Goal: Information Seeking & Learning: Learn about a topic

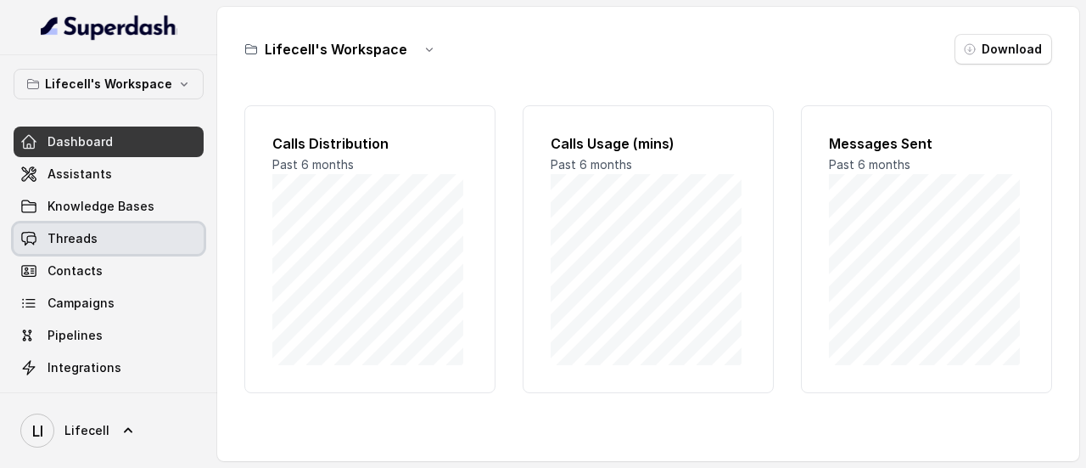
click at [75, 241] on span "Threads" at bounding box center [73, 238] width 50 height 17
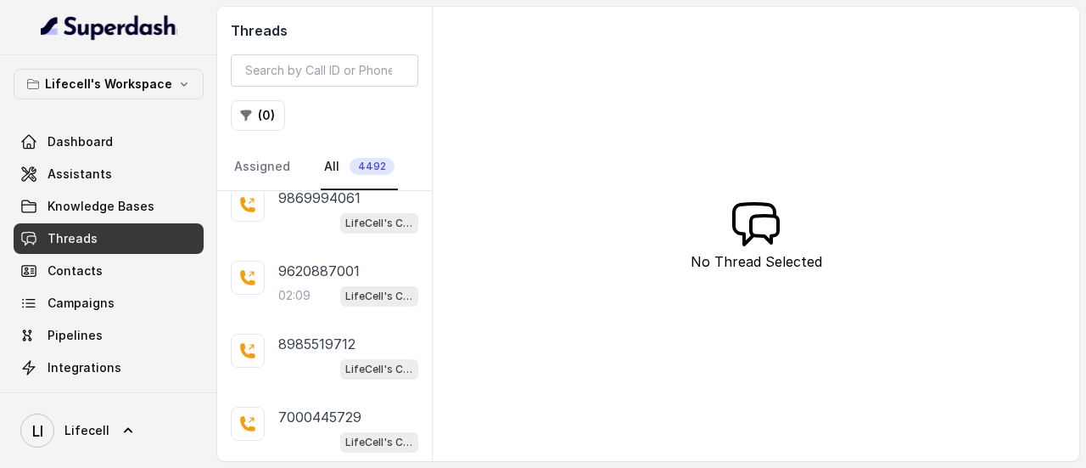
scroll to position [1023, 0]
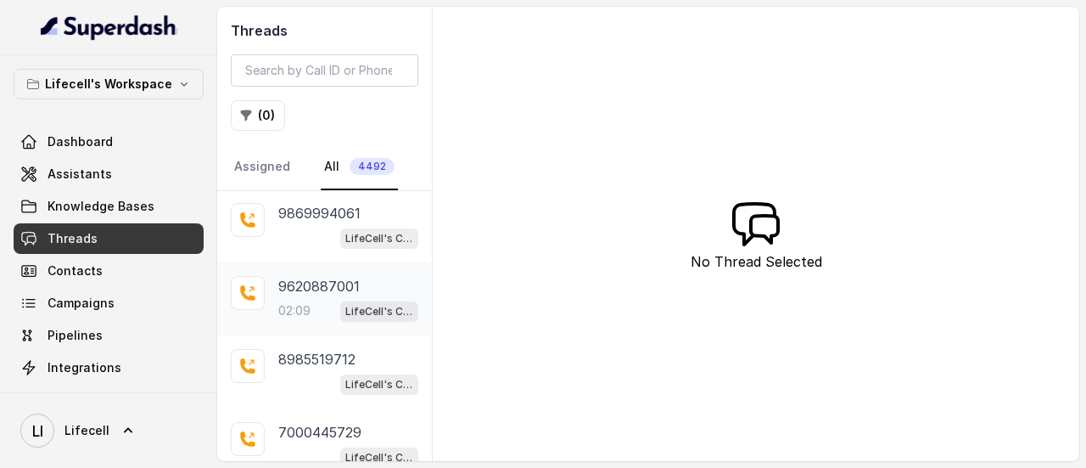
click at [344, 301] on span "LifeCell's Call Assistant" at bounding box center [379, 311] width 78 height 20
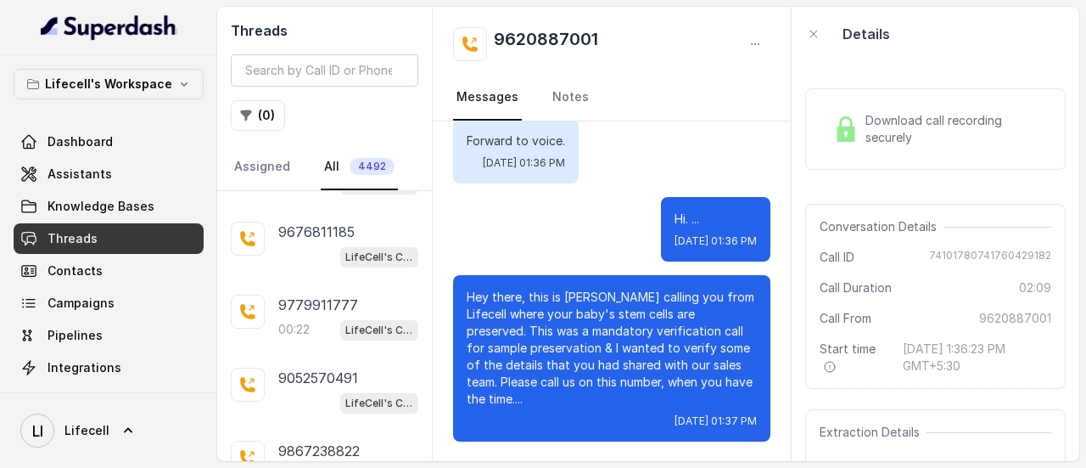
scroll to position [1667, 0]
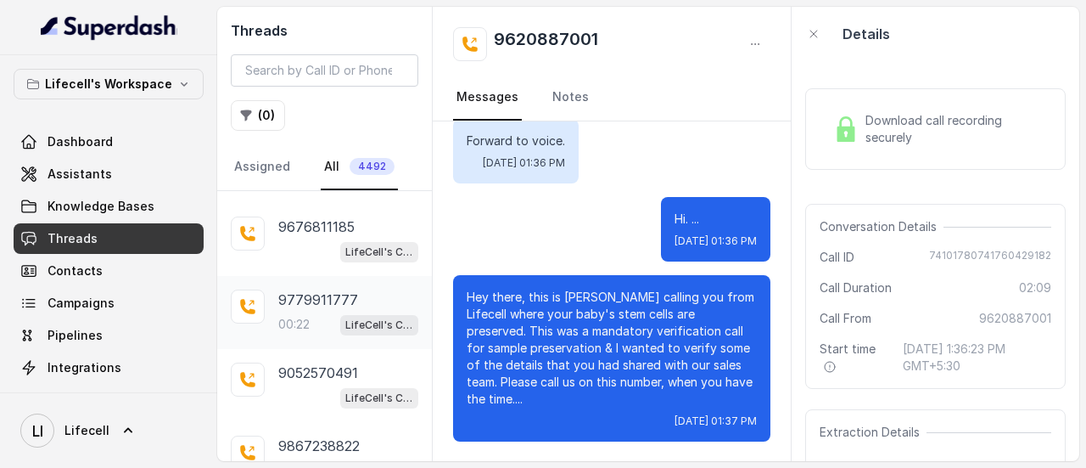
click at [318, 292] on p "9779911777" at bounding box center [318, 299] width 80 height 20
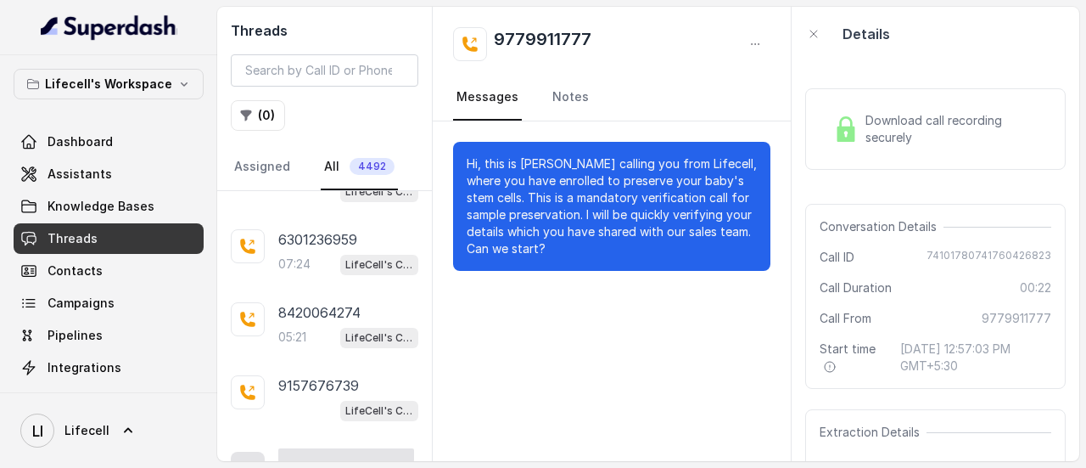
scroll to position [1969, 0]
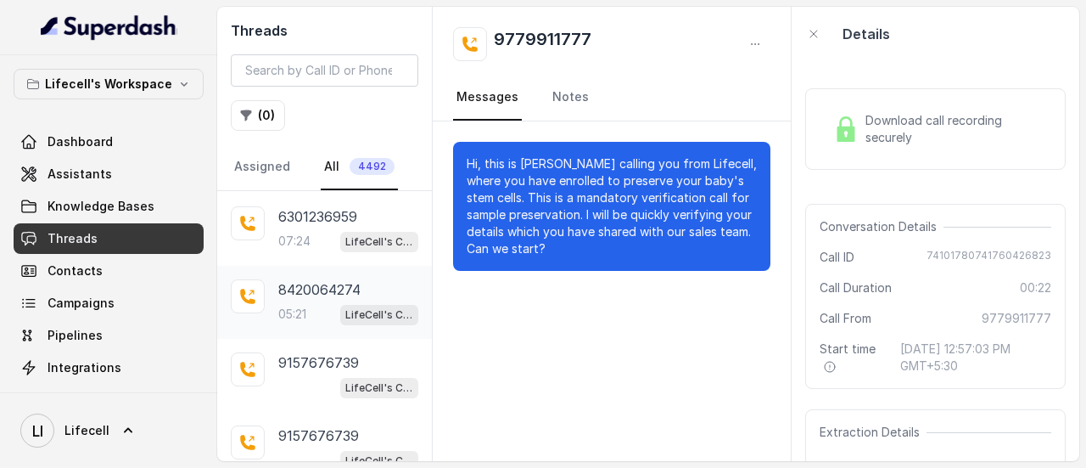
click at [312, 279] on p "8420064274" at bounding box center [319, 289] width 82 height 20
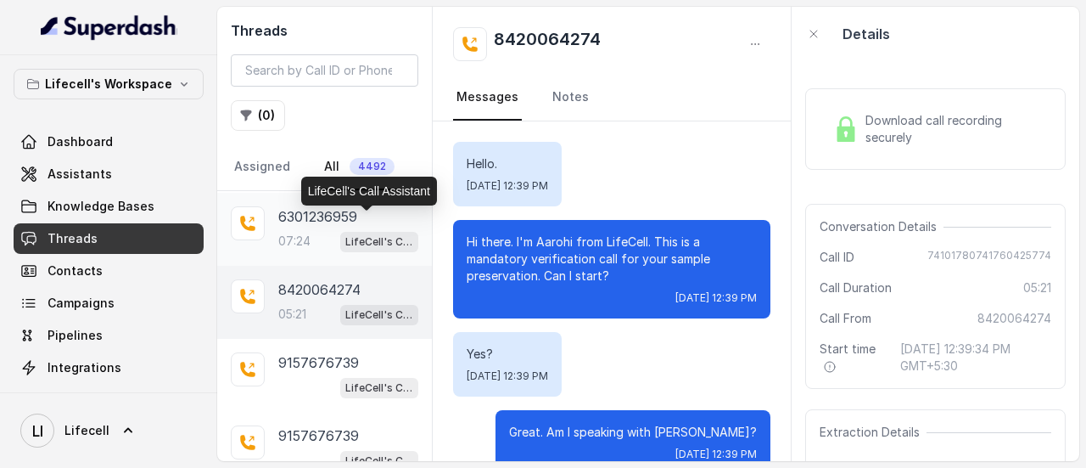
click at [358, 233] on p "LifeCell's Call Assistant" at bounding box center [379, 241] width 68 height 17
